Goal: Use online tool/utility: Utilize a website feature to perform a specific function

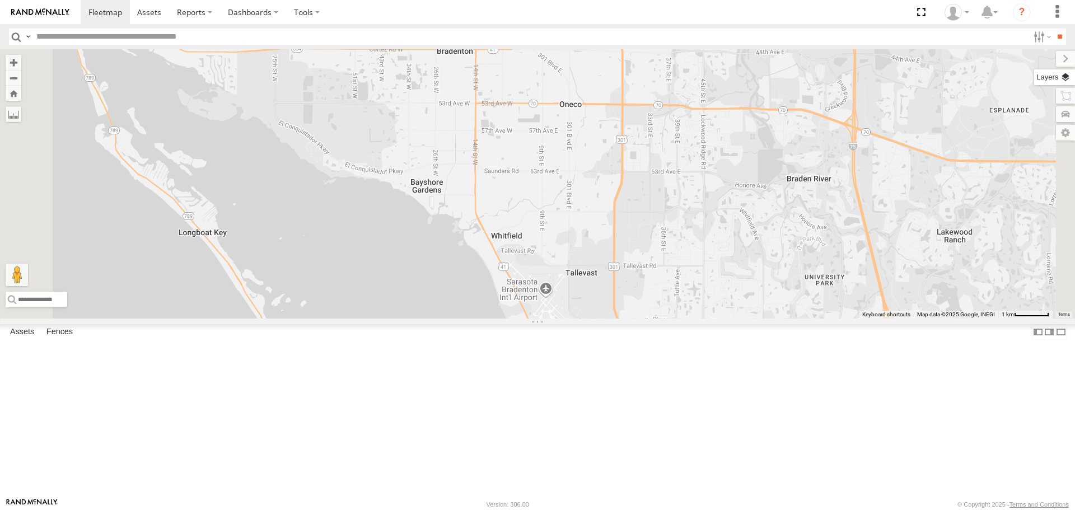
click at [1071, 77] on label at bounding box center [1055, 77] width 41 height 16
click at [0, 0] on span "Basemaps" at bounding box center [0, 0] width 0 height 0
click at [0, 0] on span "Overlays" at bounding box center [0, 0] width 0 height 0
click at [0, 0] on span "Traffic" at bounding box center [0, 0] width 0 height 0
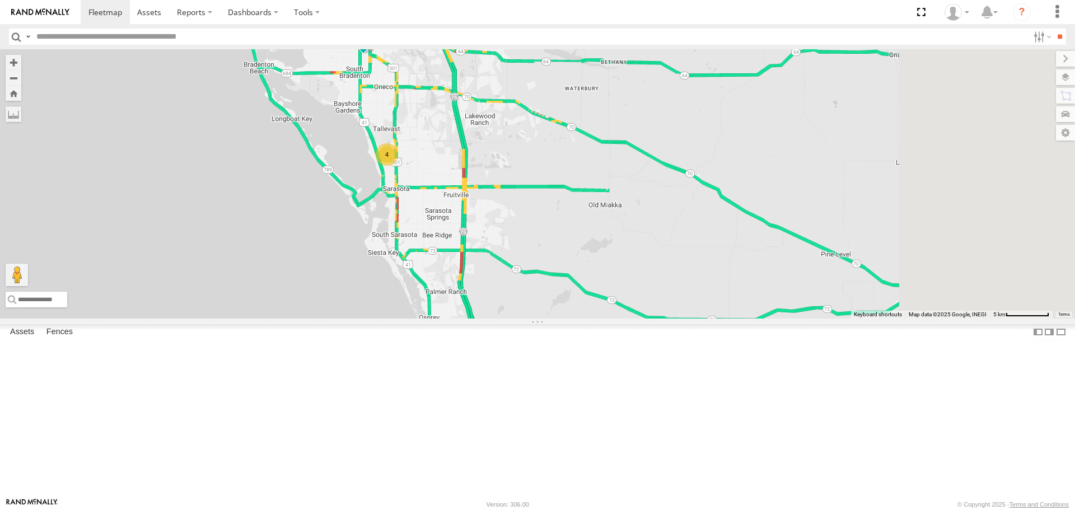
drag, startPoint x: 848, startPoint y: 287, endPoint x: 551, endPoint y: 195, distance: 310.8
click at [551, 195] on div "[PERSON_NAME] 4" at bounding box center [537, 183] width 1075 height 269
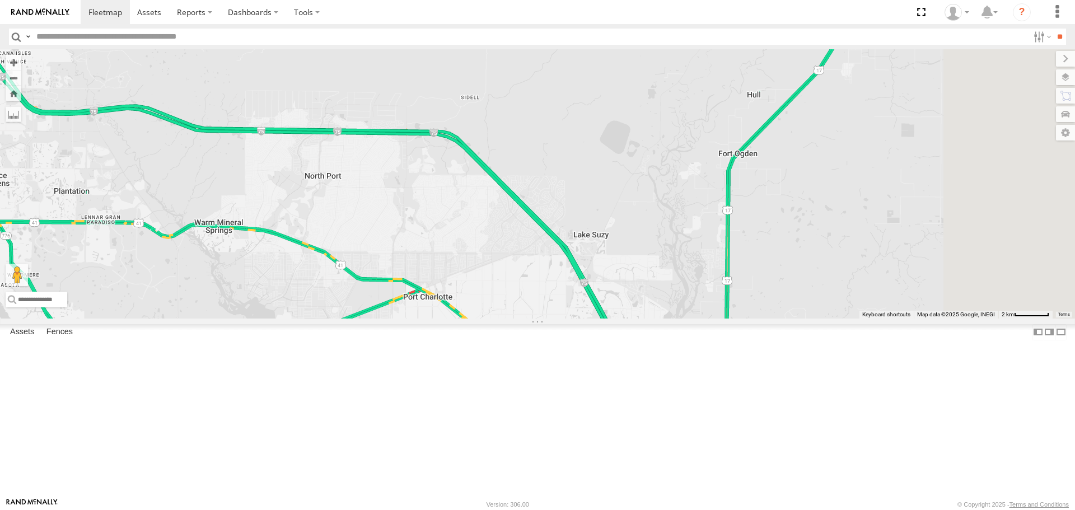
drag, startPoint x: 749, startPoint y: 374, endPoint x: 532, endPoint y: 302, distance: 228.1
click at [532, 302] on div "[PERSON_NAME]" at bounding box center [537, 183] width 1075 height 269
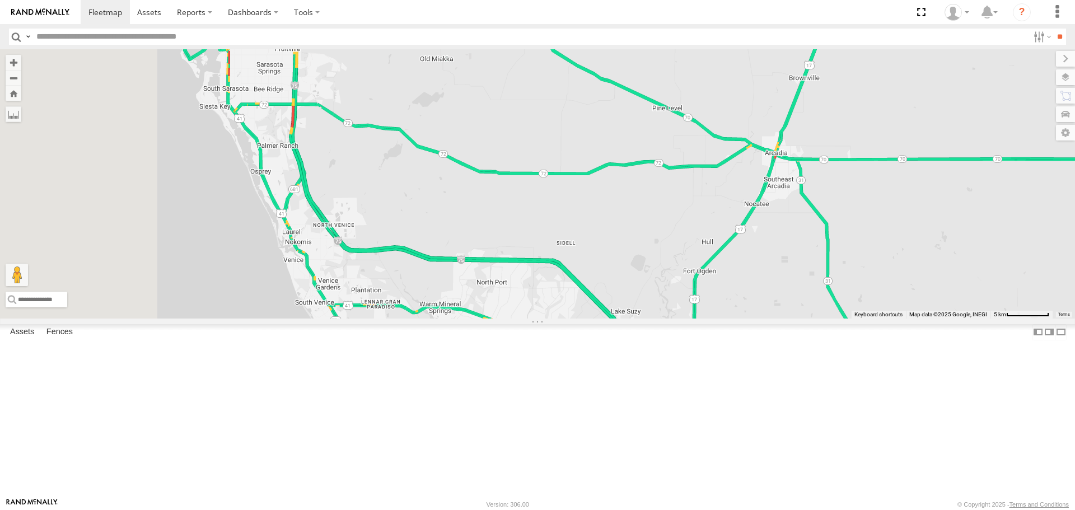
drag, startPoint x: 444, startPoint y: 305, endPoint x: 563, endPoint y: 389, distance: 145.9
click at [563, 318] on div "[PERSON_NAME]" at bounding box center [537, 183] width 1075 height 269
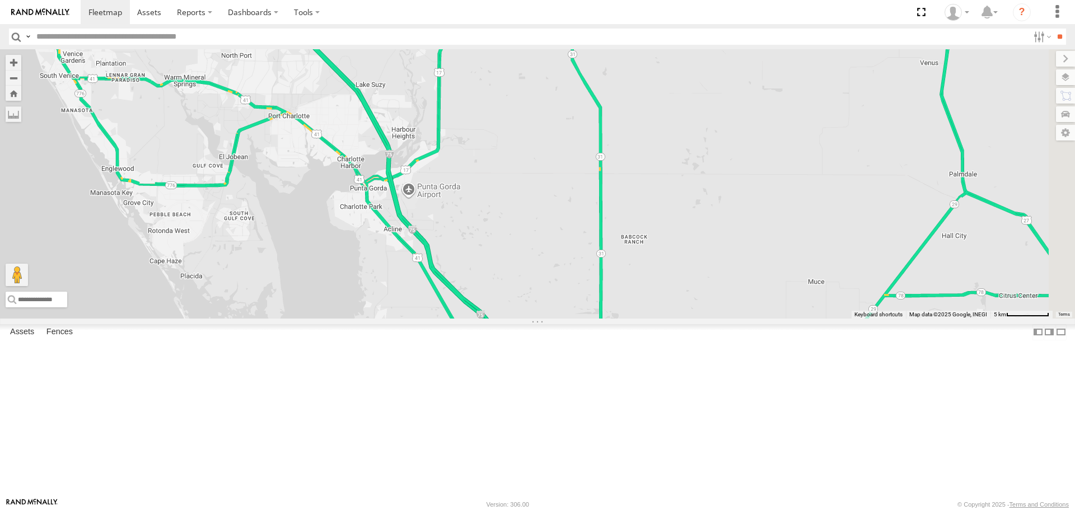
drag, startPoint x: 704, startPoint y: 385, endPoint x: 436, endPoint y: 151, distance: 355.7
click at [436, 151] on div "[PERSON_NAME] 4" at bounding box center [537, 183] width 1075 height 269
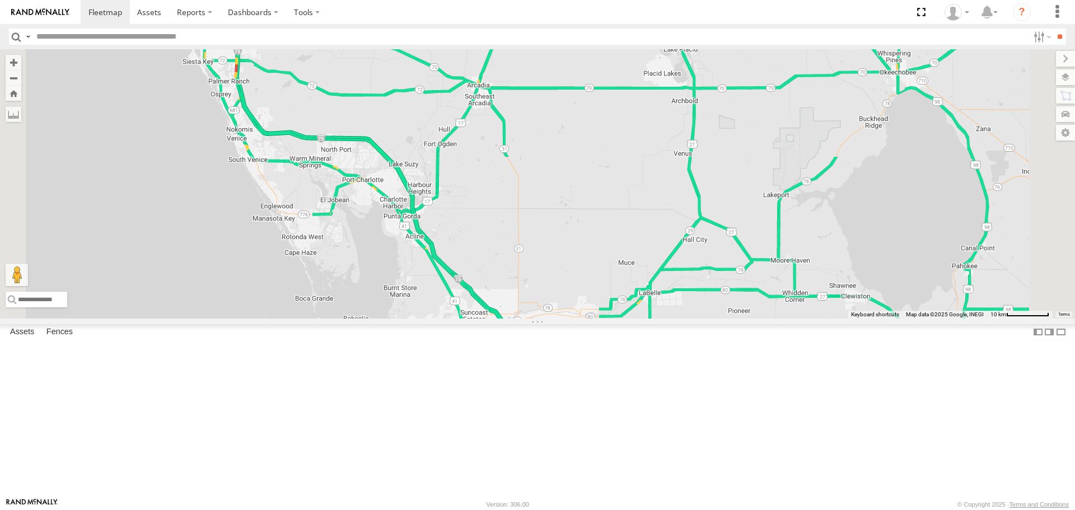
drag, startPoint x: 415, startPoint y: 151, endPoint x: 426, endPoint y: 183, distance: 33.3
click at [483, 232] on div "[PERSON_NAME]" at bounding box center [537, 183] width 1075 height 269
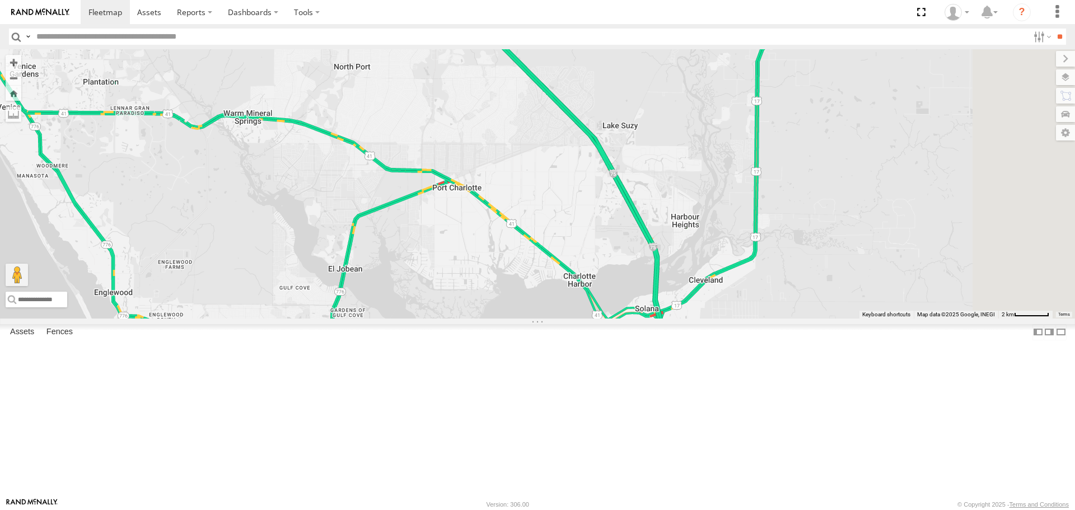
drag, startPoint x: 633, startPoint y: 269, endPoint x: 517, endPoint y: 469, distance: 231.1
click at [517, 318] on div "[PERSON_NAME]" at bounding box center [537, 183] width 1075 height 269
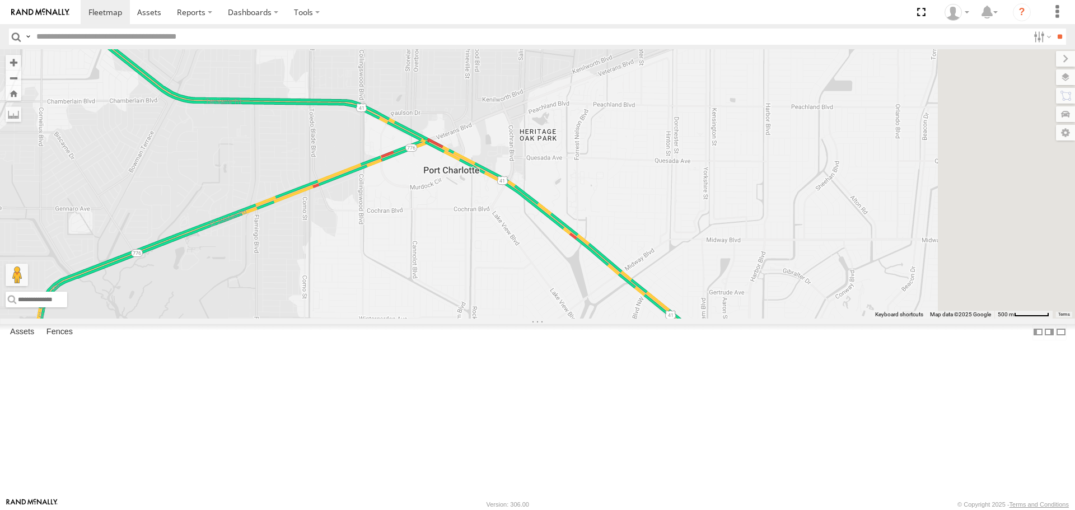
drag, startPoint x: 574, startPoint y: 305, endPoint x: 452, endPoint y: 487, distance: 219.2
click at [452, 318] on div "[PERSON_NAME]" at bounding box center [537, 183] width 1075 height 269
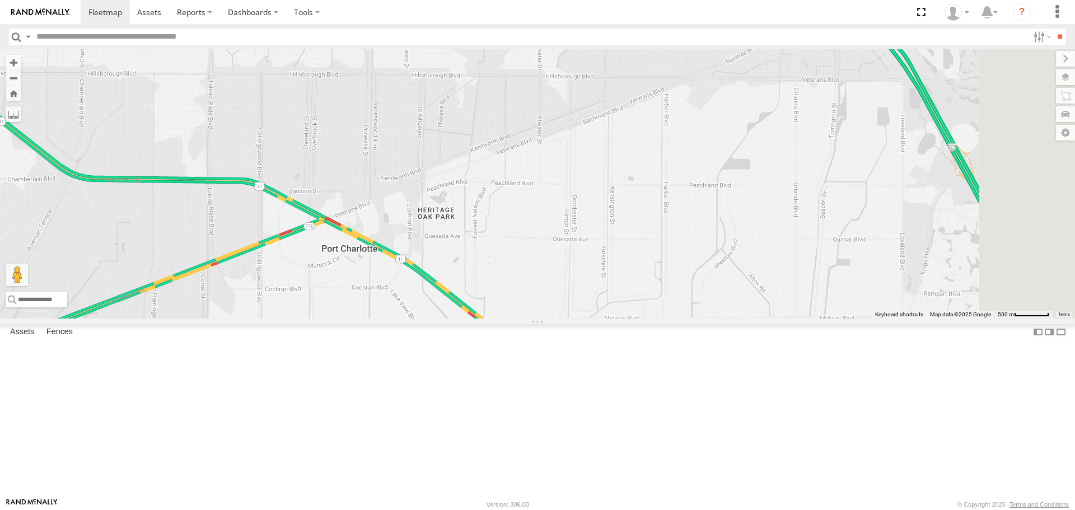
drag, startPoint x: 700, startPoint y: 364, endPoint x: 577, endPoint y: 373, distance: 122.4
click at [577, 318] on div "[PERSON_NAME]" at bounding box center [537, 183] width 1075 height 269
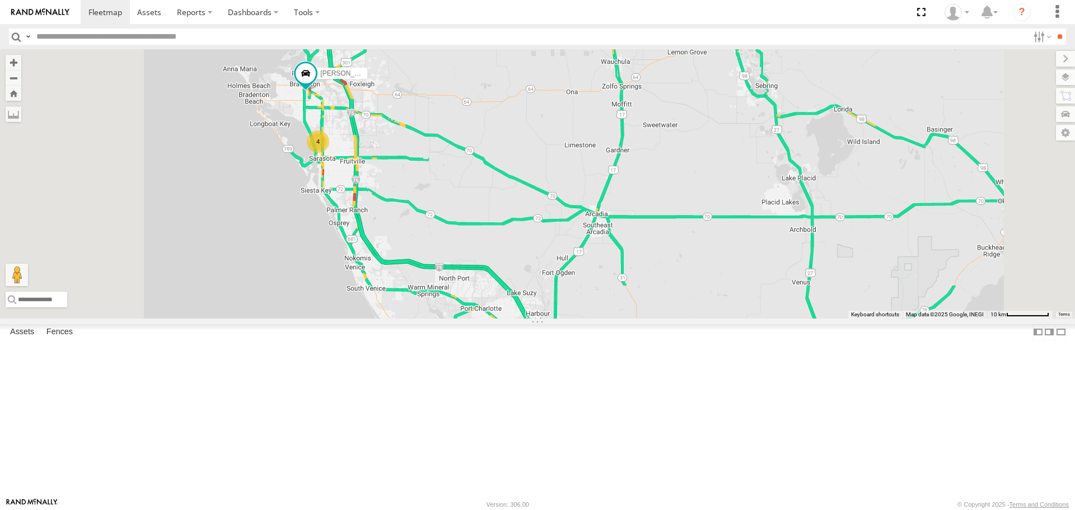
drag, startPoint x: 452, startPoint y: 260, endPoint x: 535, endPoint y: 349, distance: 121.3
click at [534, 318] on div "[PERSON_NAME] 4" at bounding box center [537, 183] width 1075 height 269
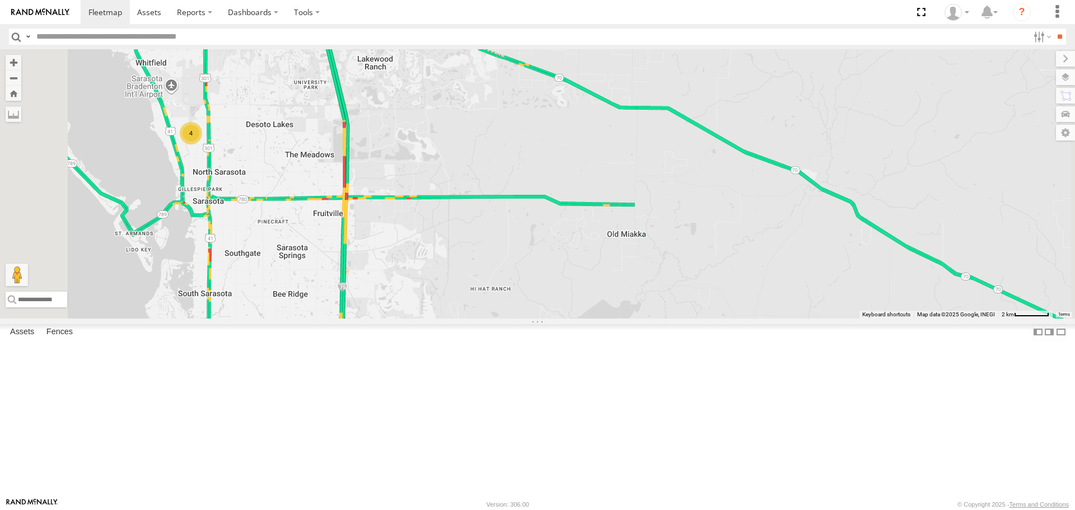
drag, startPoint x: 500, startPoint y: 271, endPoint x: 528, endPoint y: 350, distance: 84.3
click at [528, 318] on div "[PERSON_NAME] 4" at bounding box center [537, 183] width 1075 height 269
